Goal: Use online tool/utility

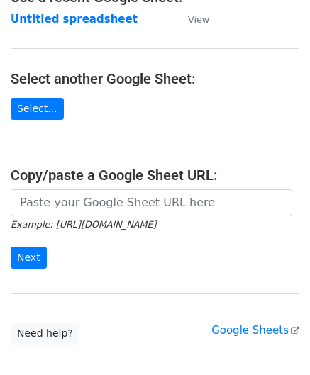
scroll to position [142, 0]
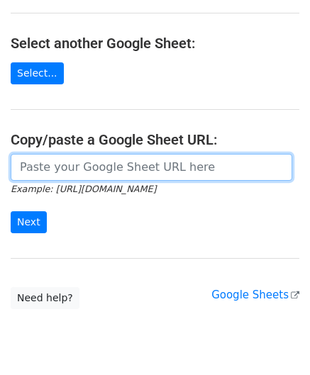
drag, startPoint x: 58, startPoint y: 167, endPoint x: 92, endPoint y: 135, distance: 46.2
click at [58, 167] on input "url" at bounding box center [151, 167] width 281 height 27
paste input "[URL][DOMAIN_NAME]"
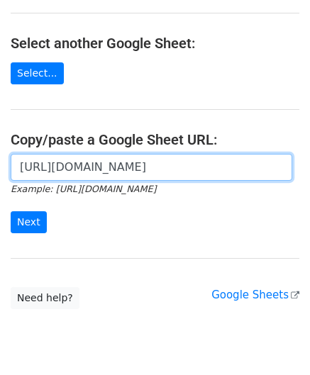
scroll to position [0, 297]
type input "[URL][DOMAIN_NAME]"
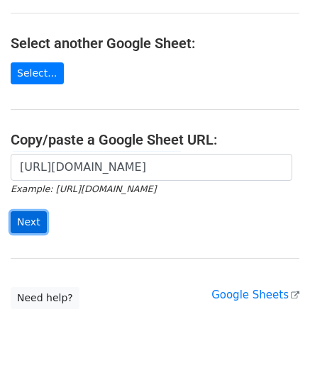
click at [34, 214] on input "Next" at bounding box center [29, 222] width 36 height 22
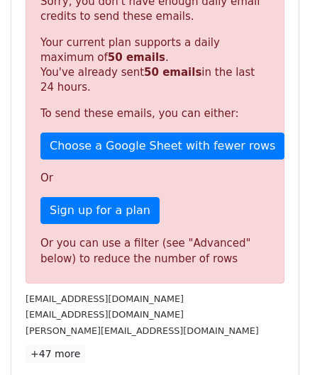
scroll to position [479, 0]
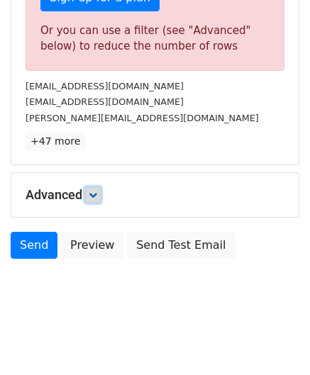
click at [97, 191] on icon at bounding box center [93, 195] width 9 height 9
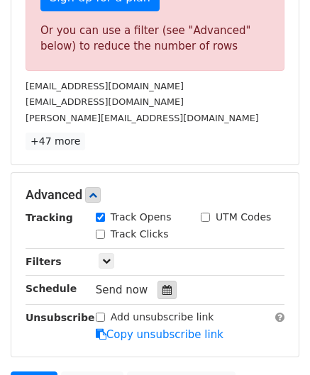
click at [162, 288] on icon at bounding box center [166, 290] width 9 height 10
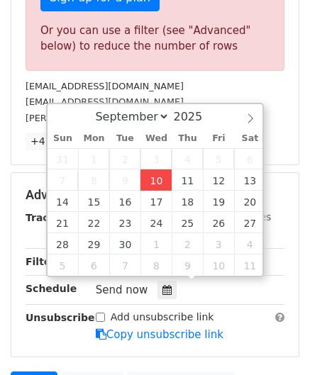
type input "[DATE] 12:00"
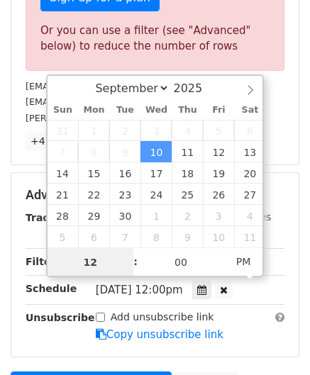
paste input "6"
type input "6"
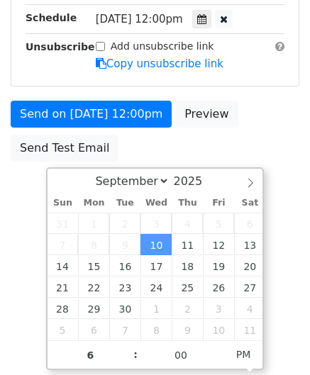
type input "[DATE] 18:00"
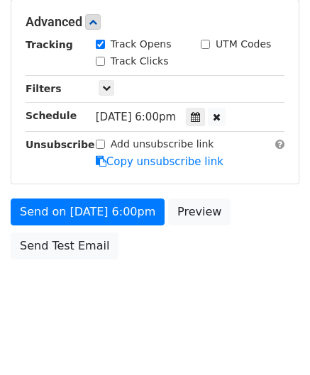
scroll to position [650, 0]
